Goal: Task Accomplishment & Management: Manage account settings

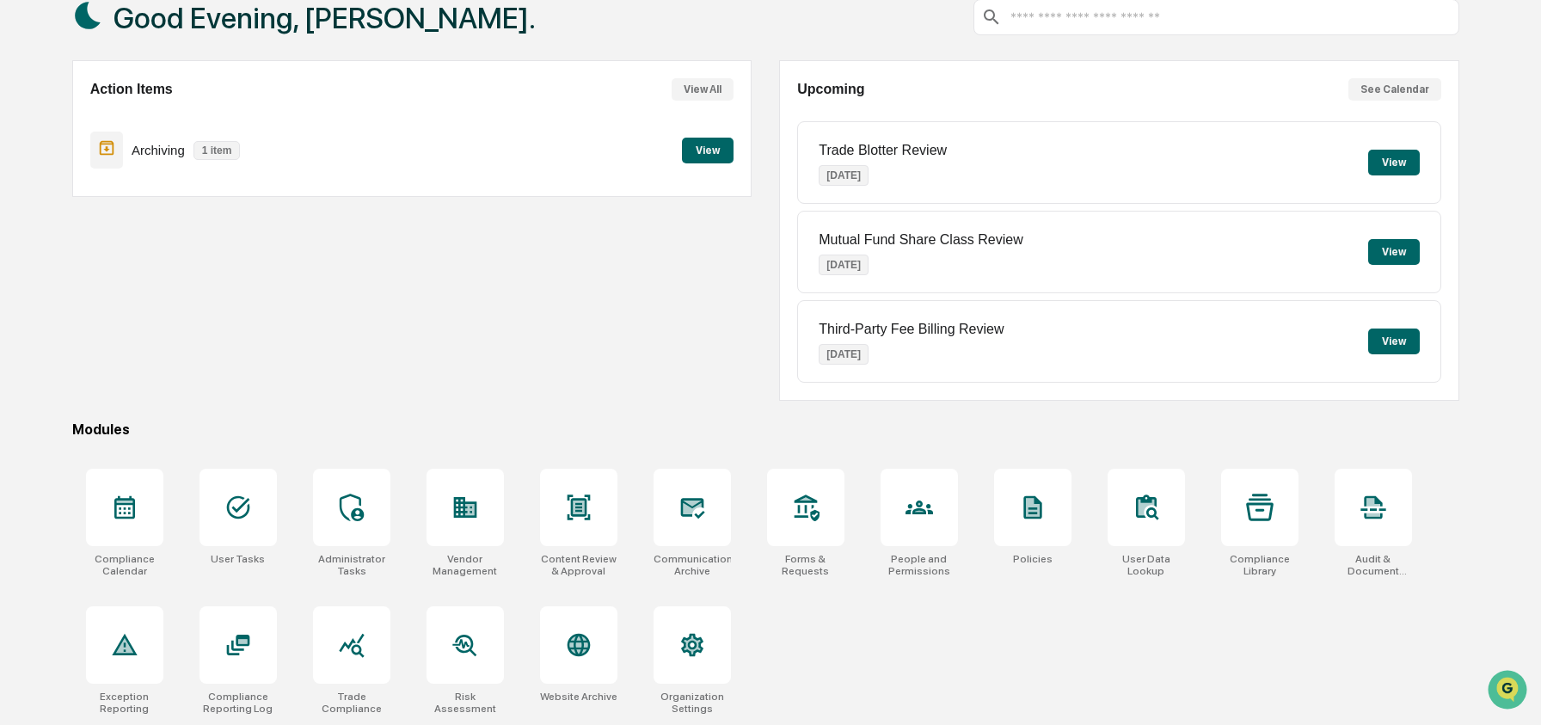
scroll to position [111, 0]
click at [906, 513] on icon at bounding box center [919, 508] width 28 height 28
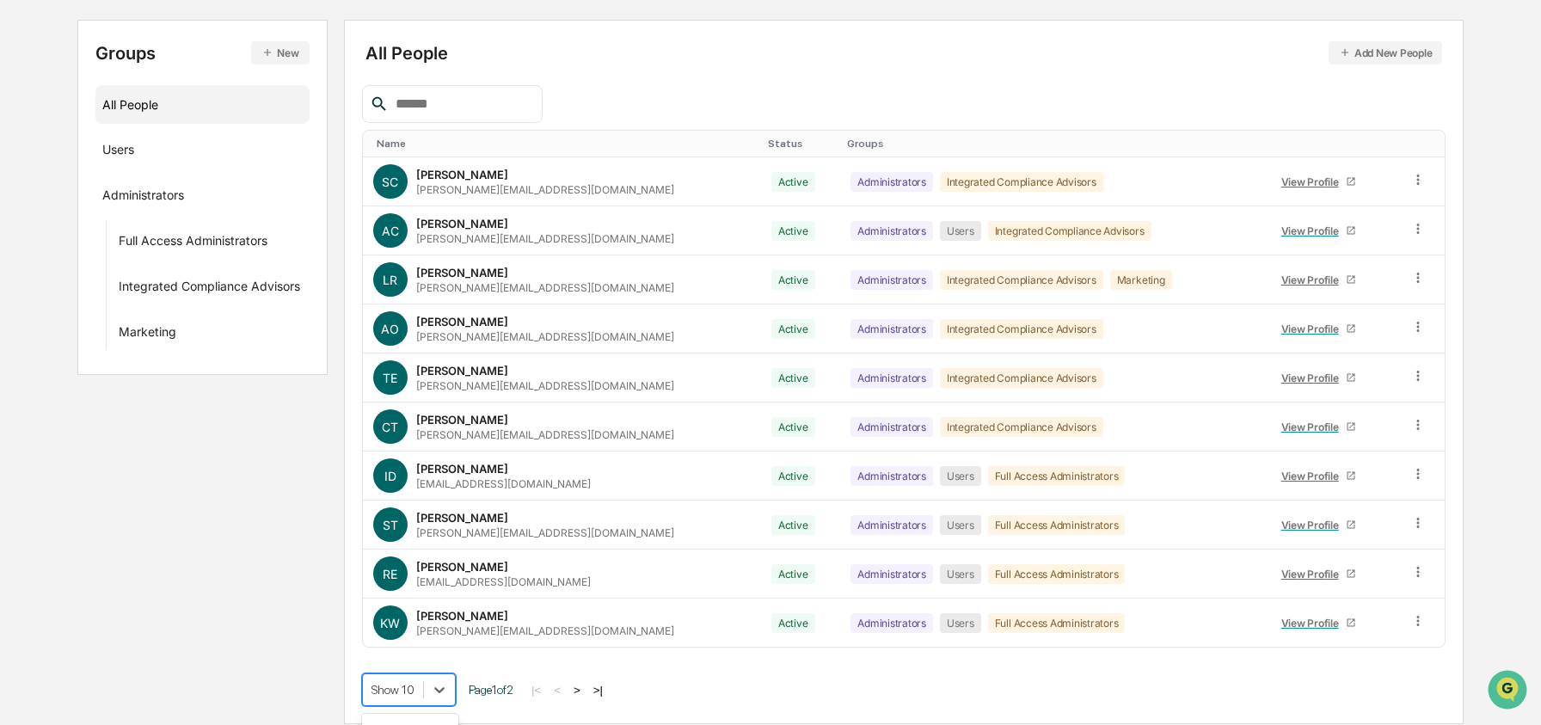
click at [420, 686] on body "Calendar Manage Tasks Reviews Approval Management Company People, Data, Setting…" at bounding box center [770, 275] width 1541 height 898
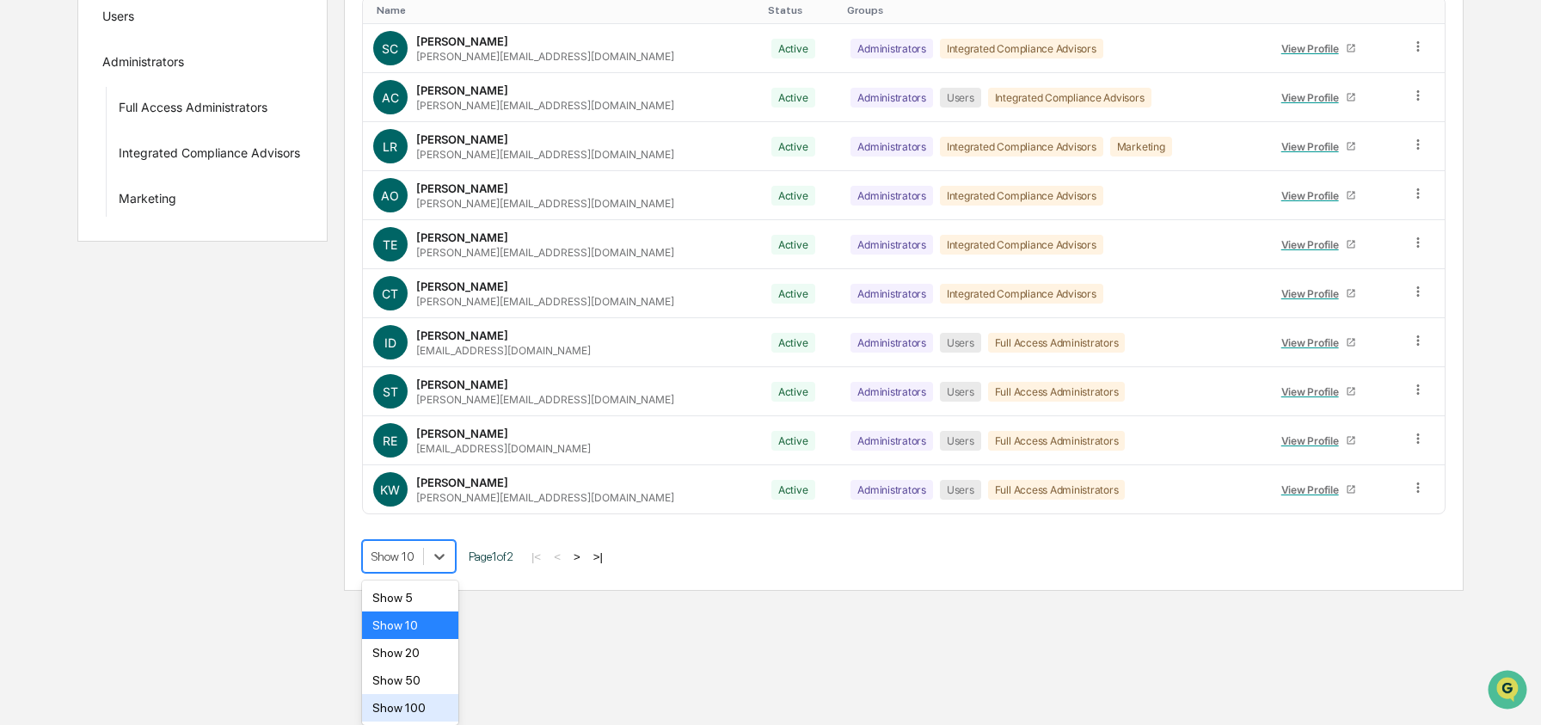
click at [410, 702] on div "Show 100" at bounding box center [410, 708] width 97 height 28
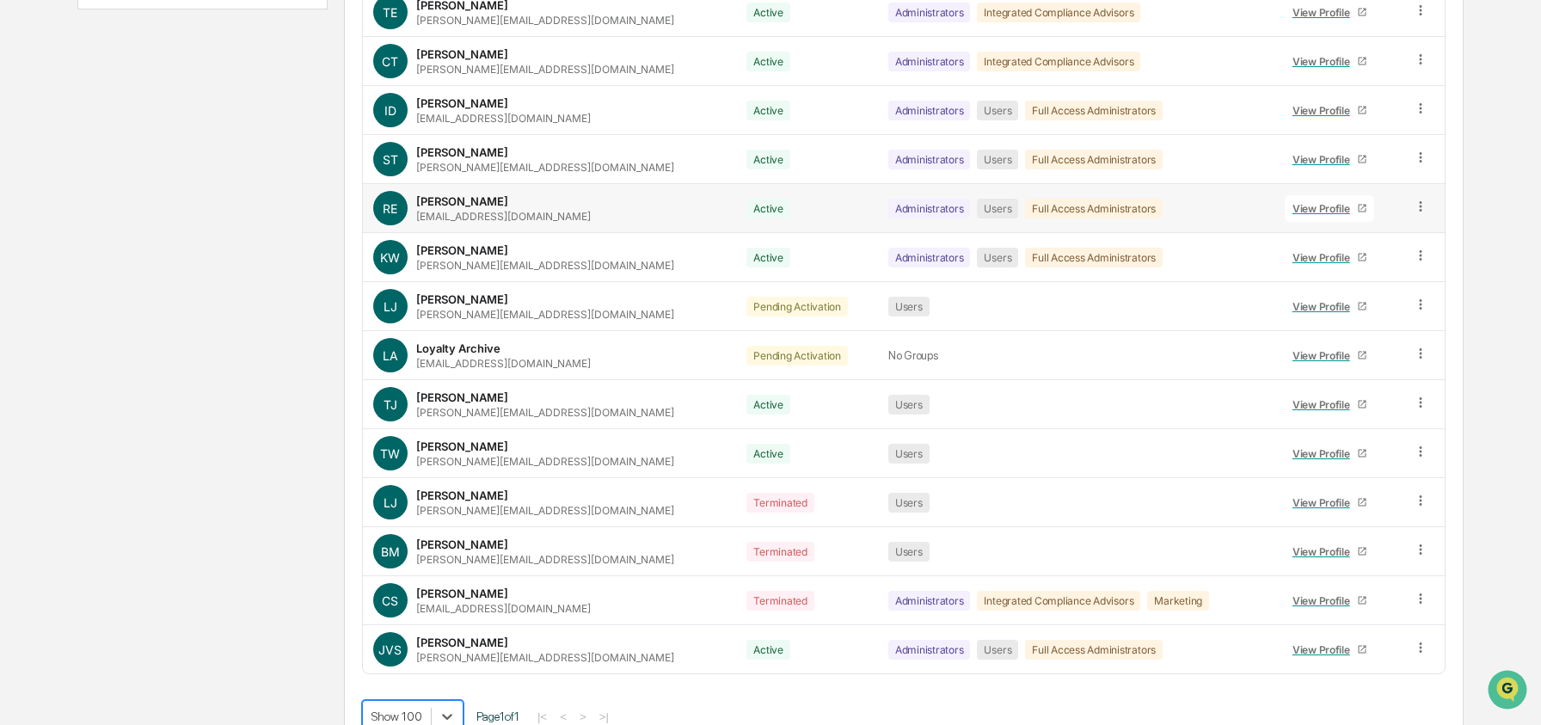
scroll to position [566, 0]
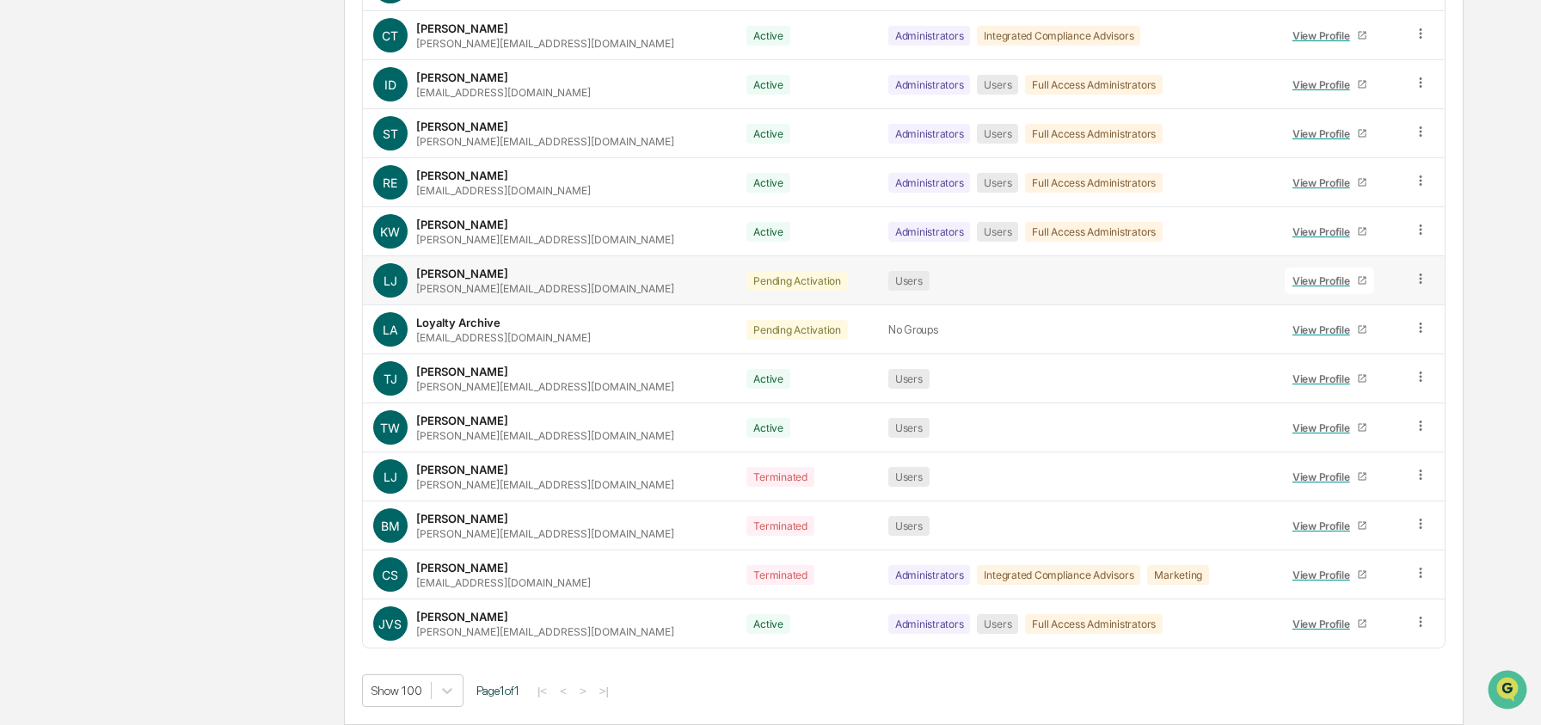
click at [1414, 273] on icon at bounding box center [1421, 279] width 16 height 16
click at [1368, 333] on div "Change Status" at bounding box center [1343, 341] width 143 height 21
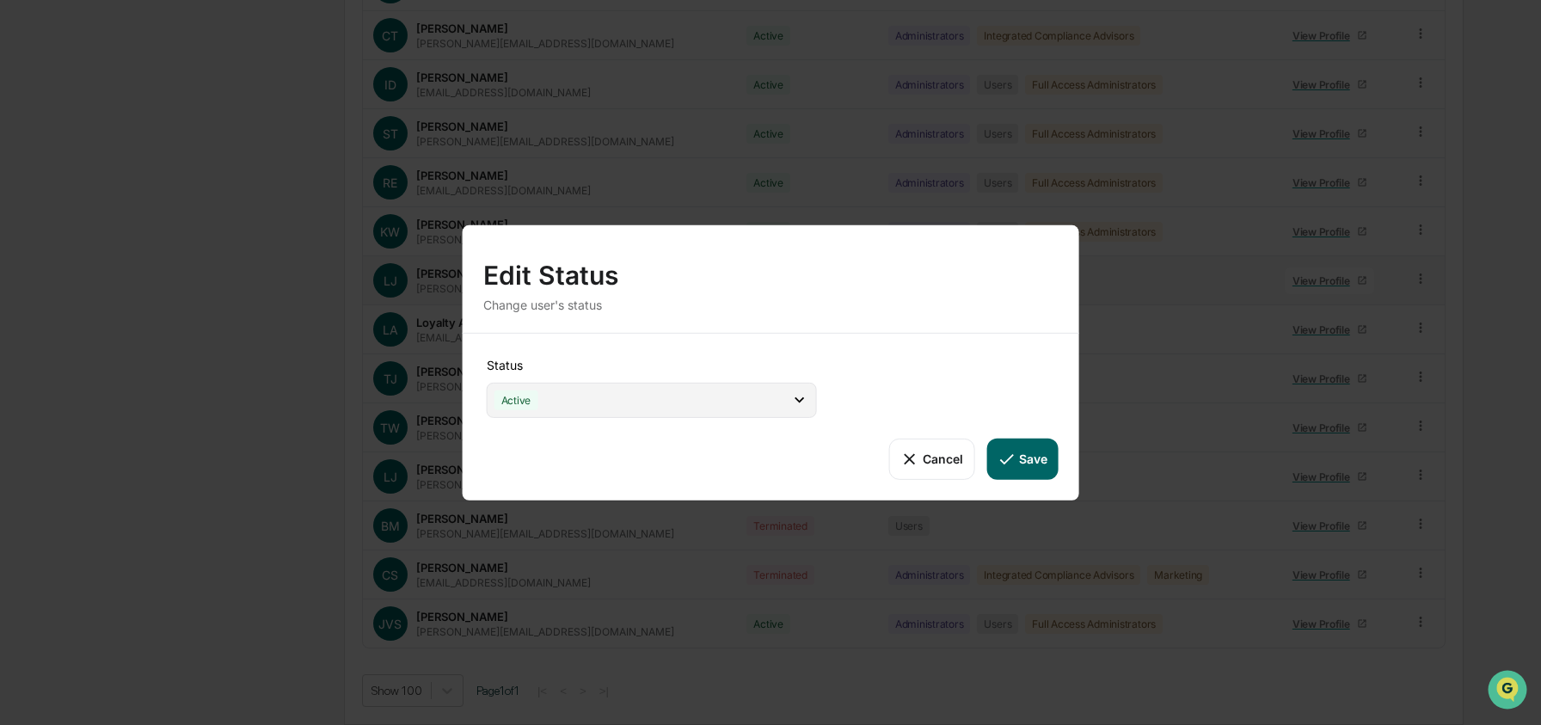
click at [751, 390] on div "Active" at bounding box center [652, 399] width 330 height 35
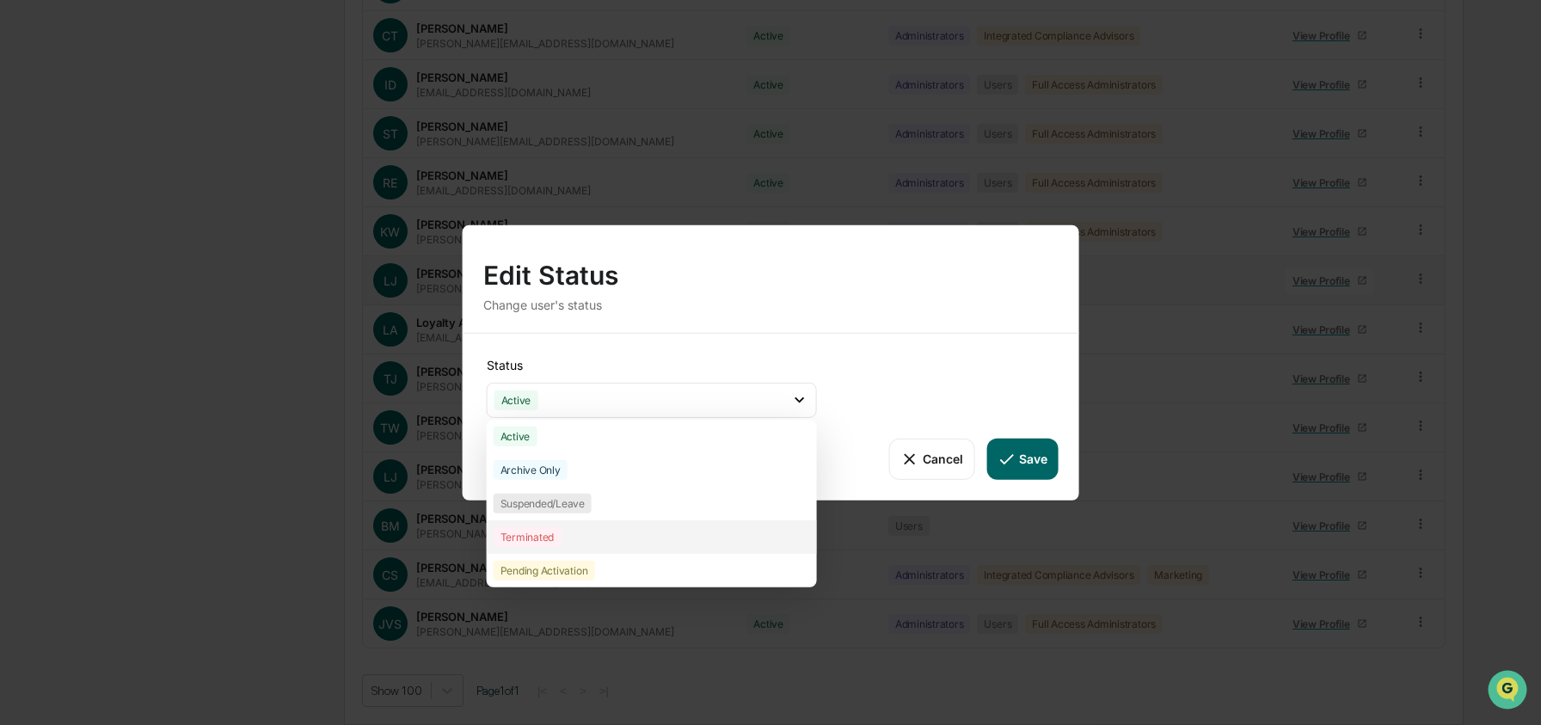
click at [661, 524] on div "Terminated" at bounding box center [652, 536] width 330 height 34
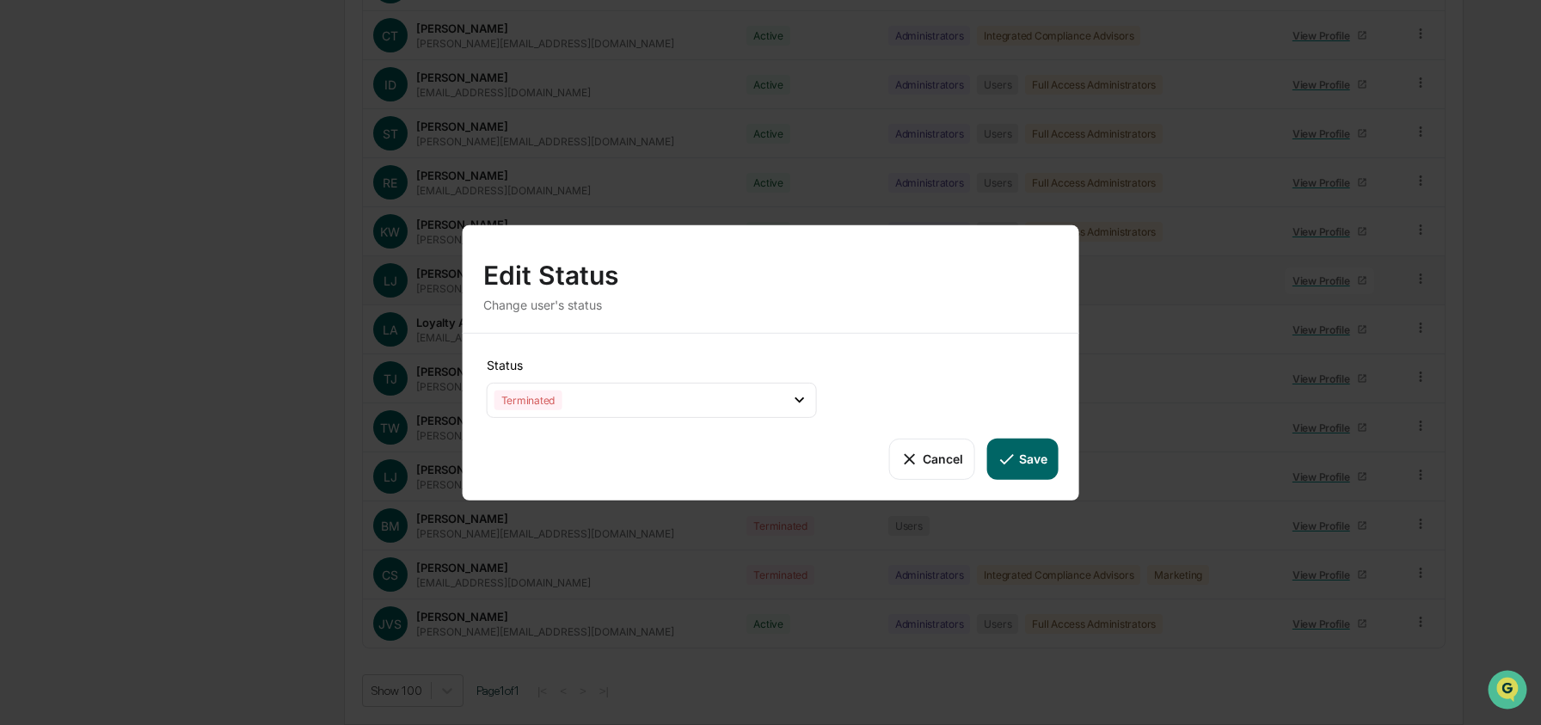
click at [1049, 458] on button "Save" at bounding box center [1021, 458] width 71 height 41
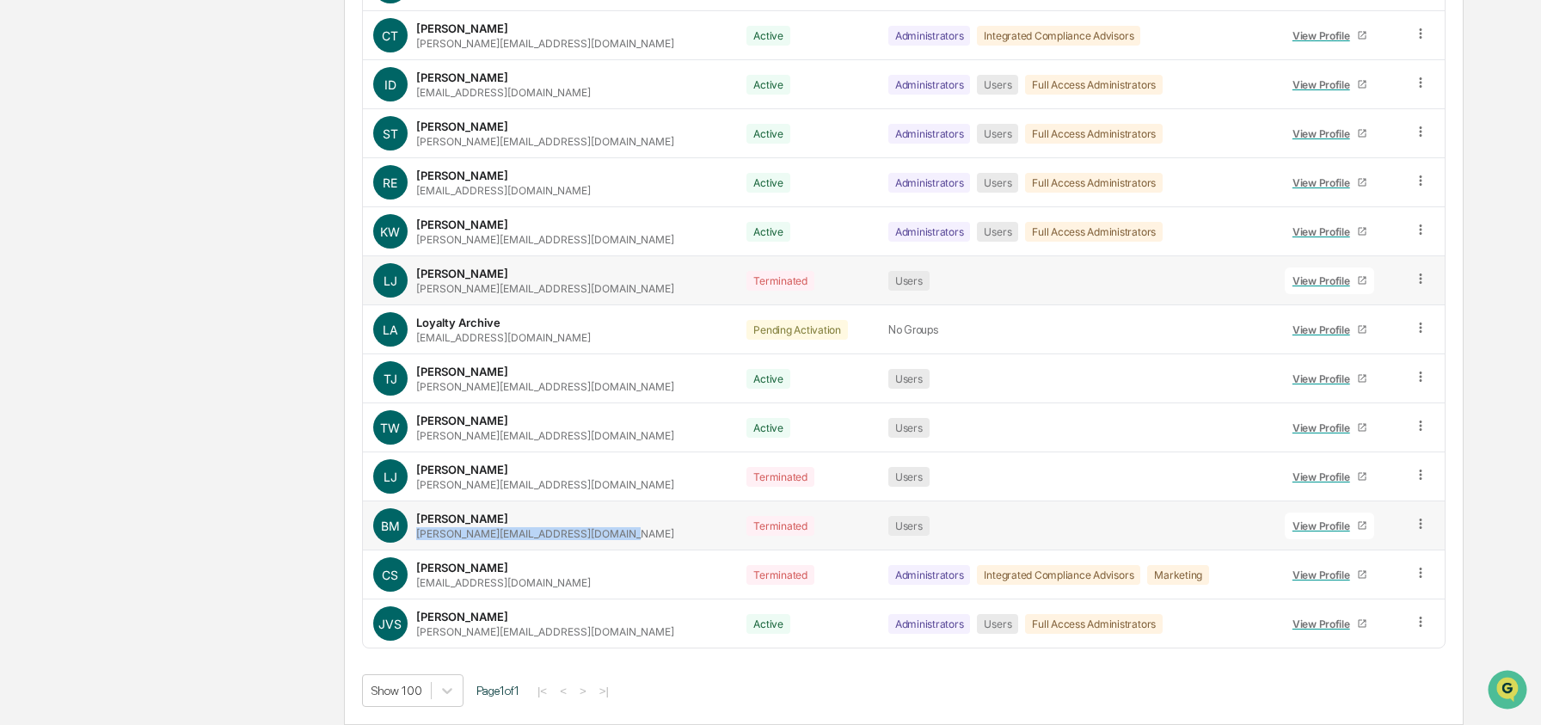
drag, startPoint x: 599, startPoint y: 537, endPoint x: 413, endPoint y: 535, distance: 186.6
click at [413, 535] on div "BM Bailey Marudas bailey@fearlessfinancialadvisors.com" at bounding box center [549, 525] width 353 height 34
drag, startPoint x: 617, startPoint y: 489, endPoint x: 415, endPoint y: 486, distance: 201.2
click at [415, 486] on div "LJ Lorie Jones lorie@fearlessfinancialadvisors.com" at bounding box center [549, 476] width 353 height 34
copy div "lorie@fearlessfinancialadvisors.com"
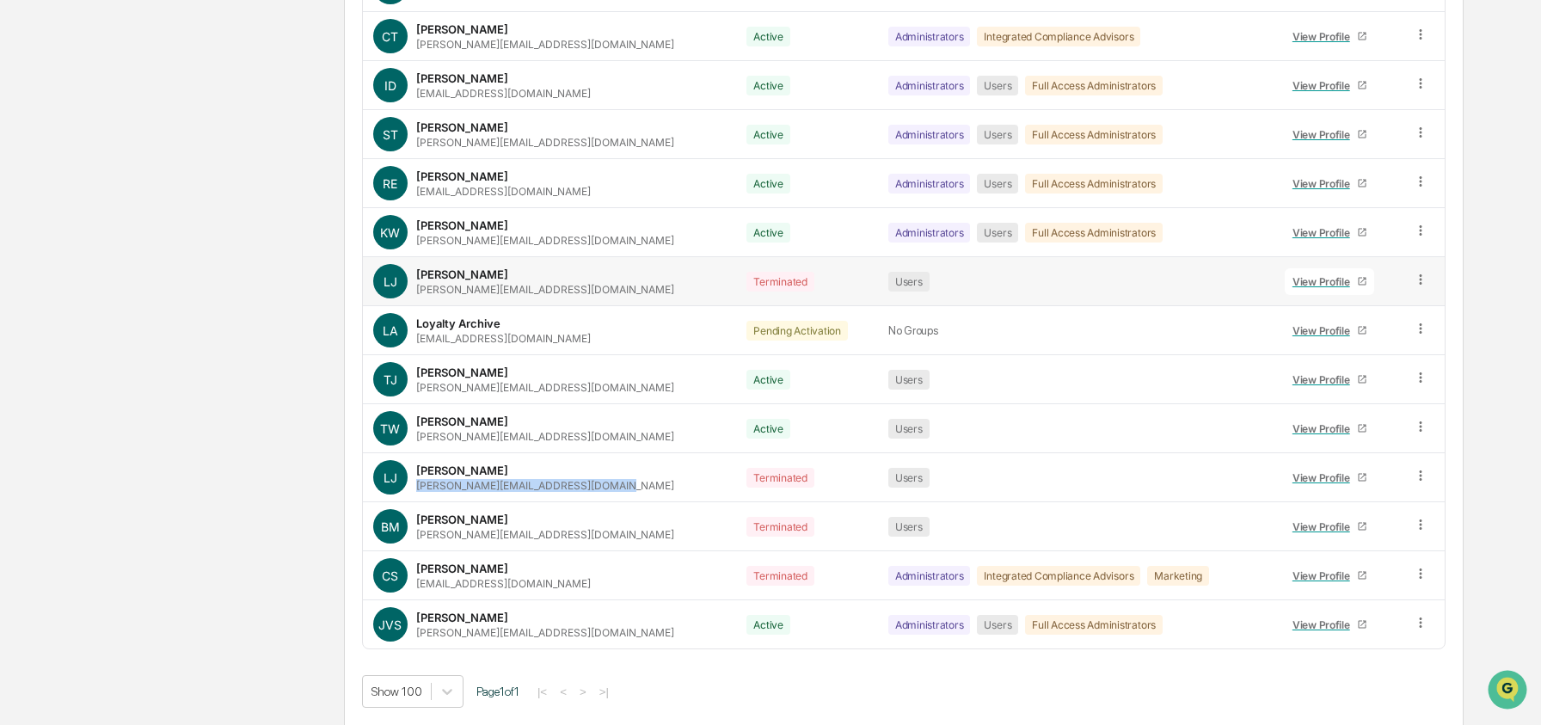
scroll to position [0, 0]
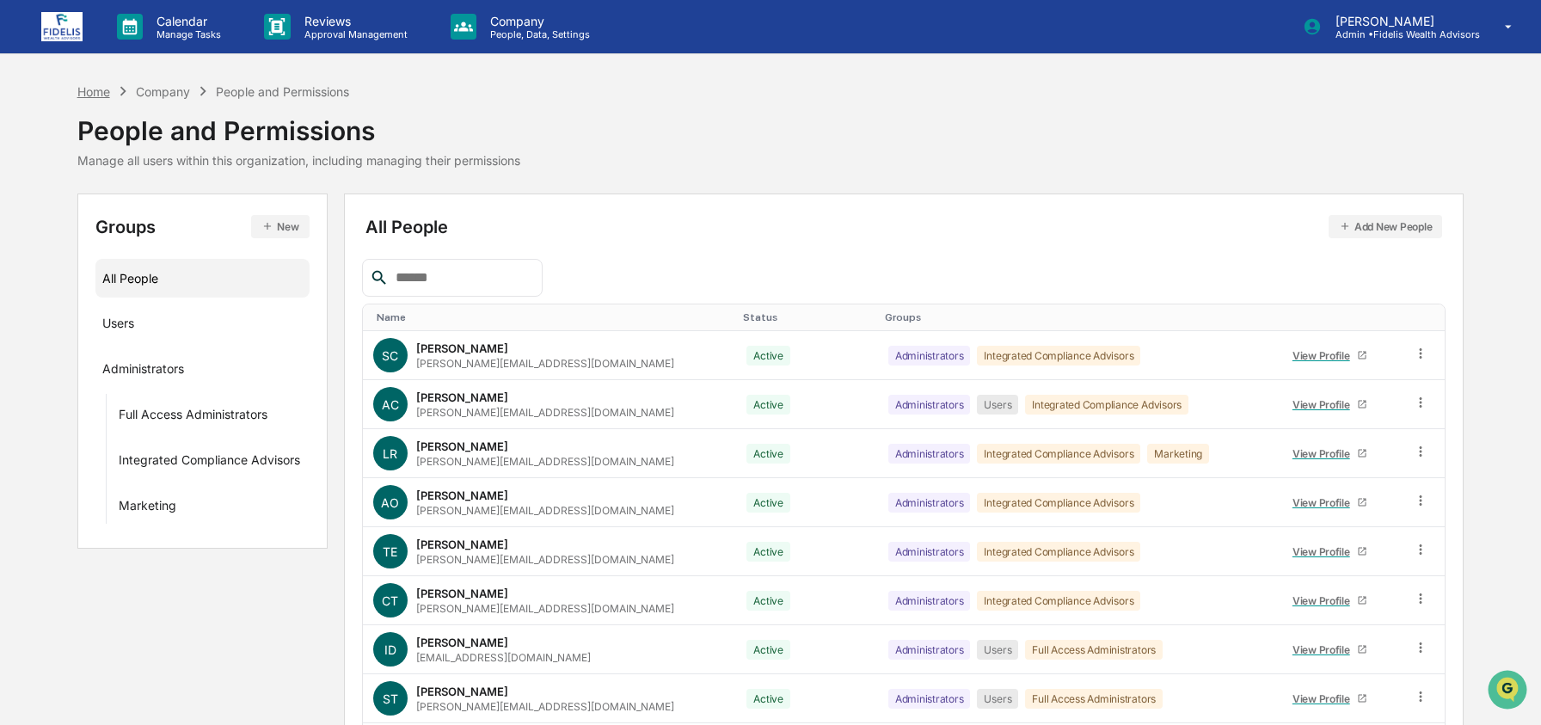
click at [87, 93] on div "Home" at bounding box center [93, 91] width 33 height 15
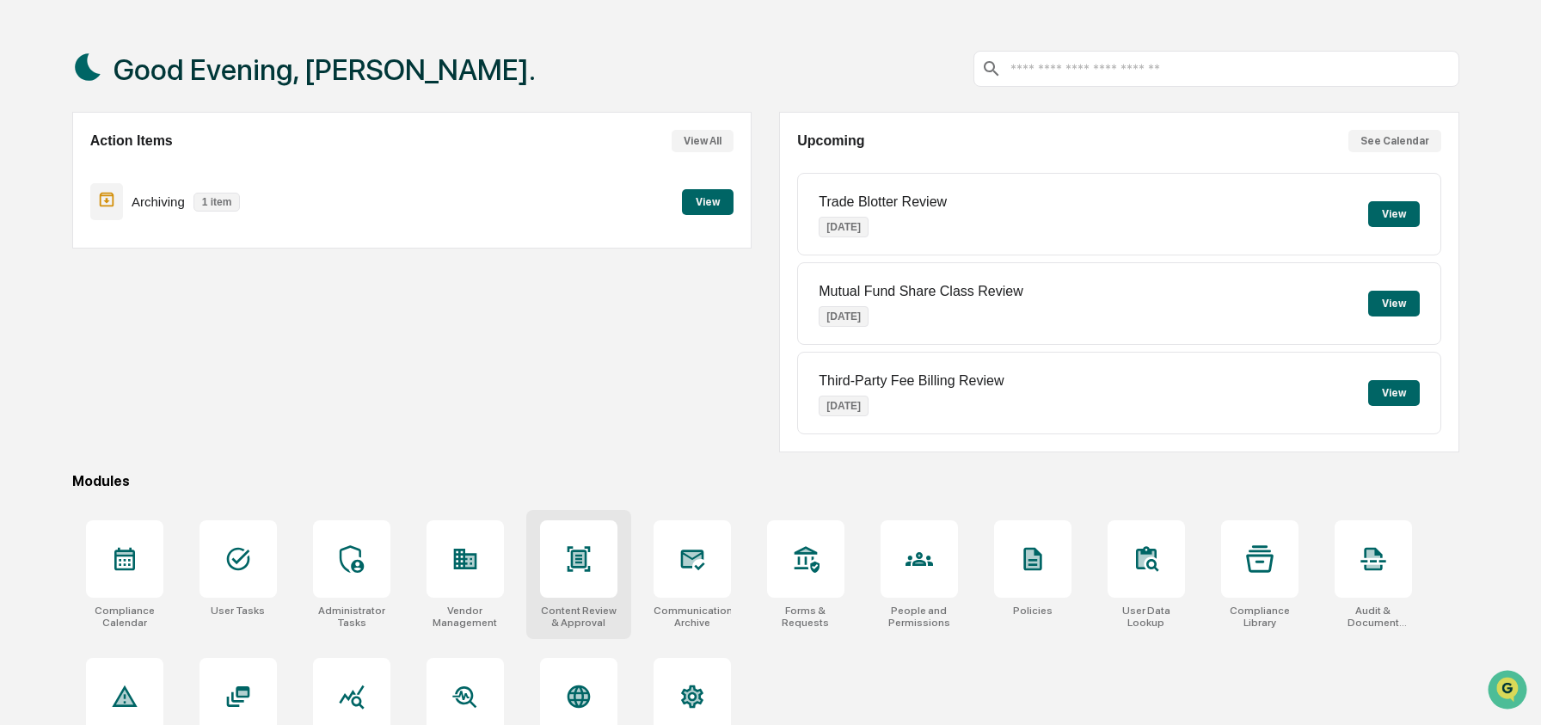
scroll to position [111, 0]
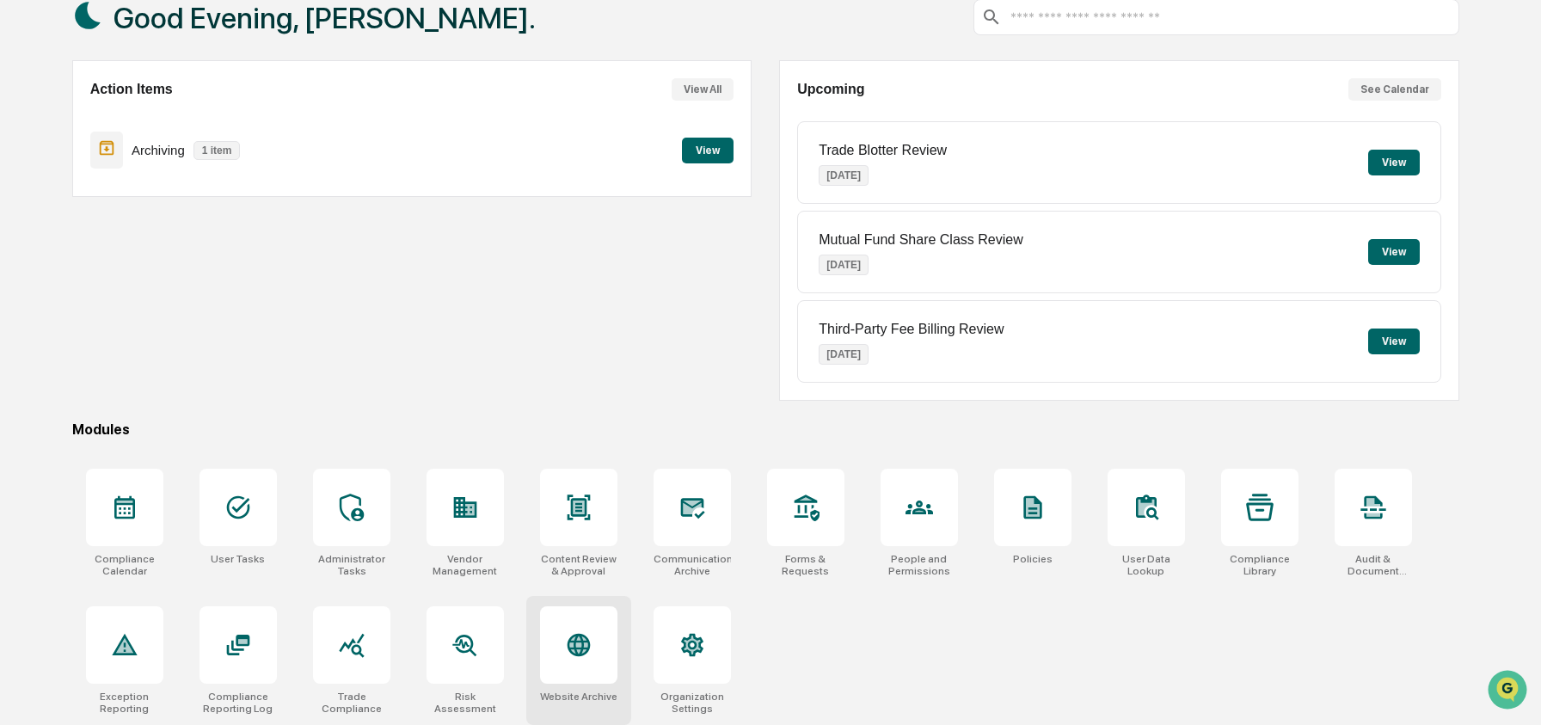
click at [594, 644] on div at bounding box center [578, 644] width 77 height 77
